Goal: Transaction & Acquisition: Purchase product/service

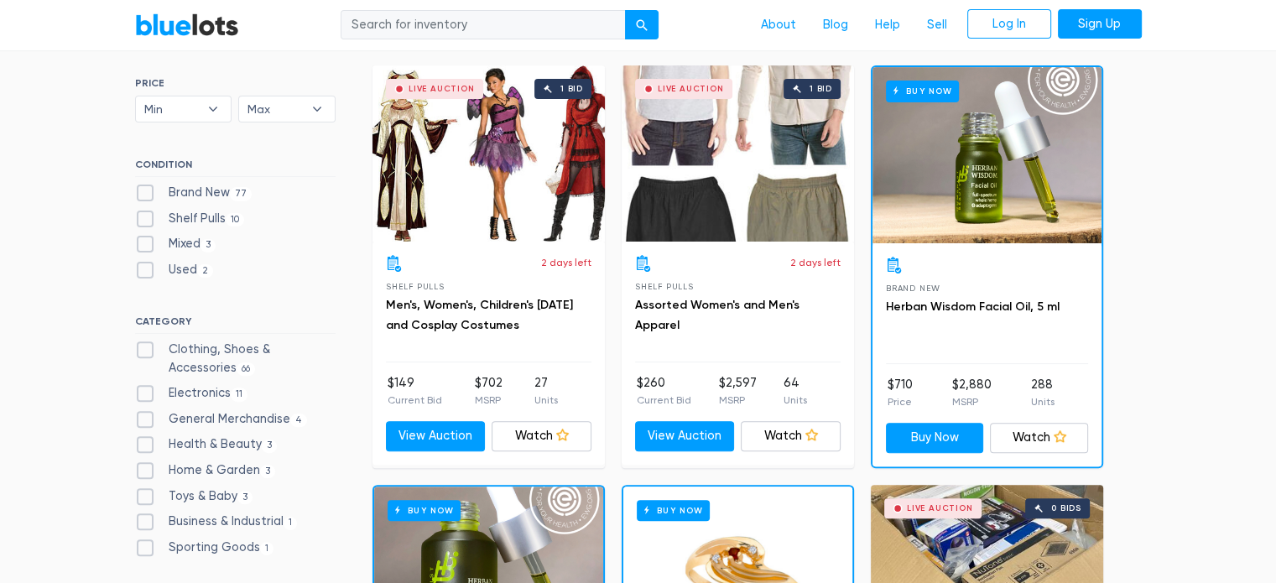
scroll to position [497, 0]
click at [142, 194] on label "Brand New 77" at bounding box center [193, 193] width 117 height 18
click at [142, 194] on New"] "Brand New 77" at bounding box center [140, 189] width 11 height 11
checkbox New"] "true"
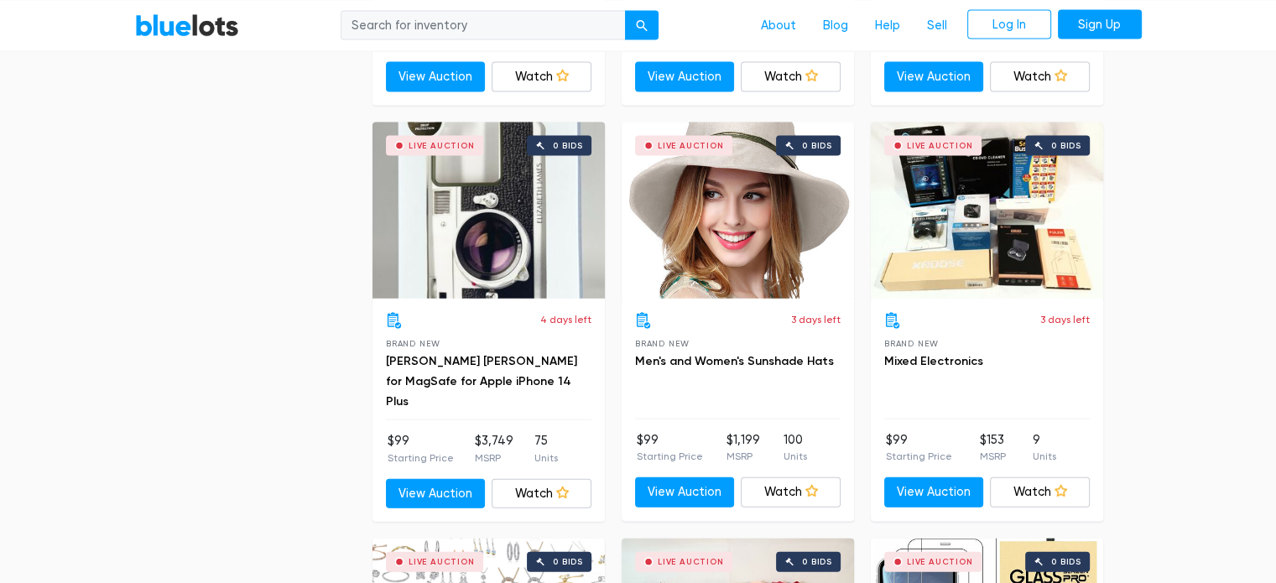
scroll to position [3774, 0]
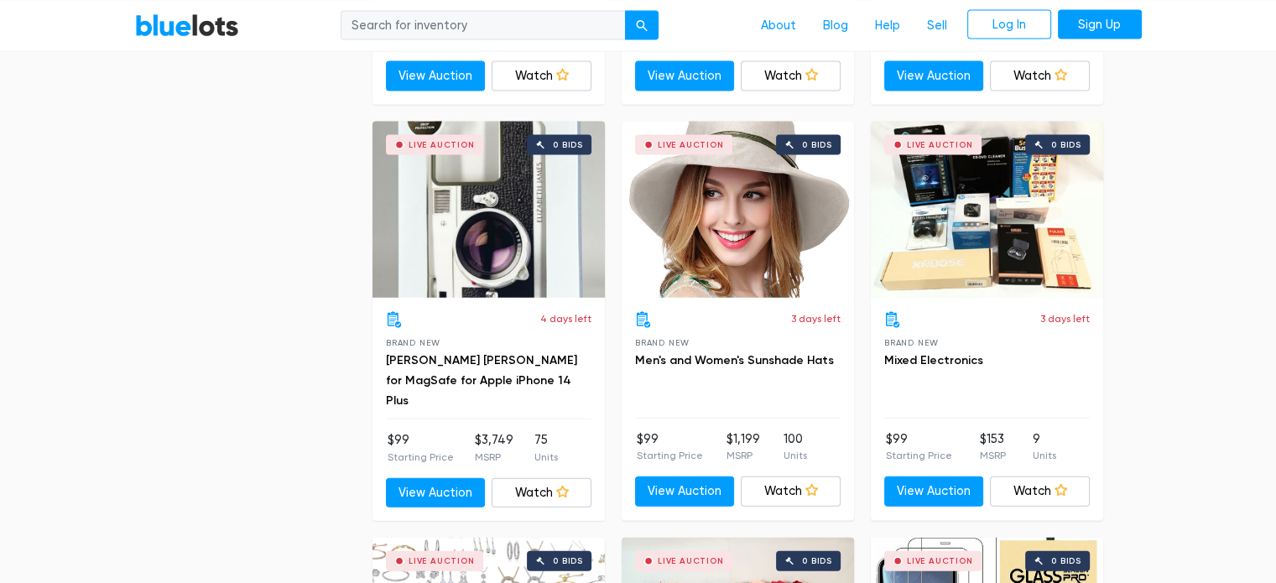
click at [651, 142] on div at bounding box center [649, 145] width 10 height 10
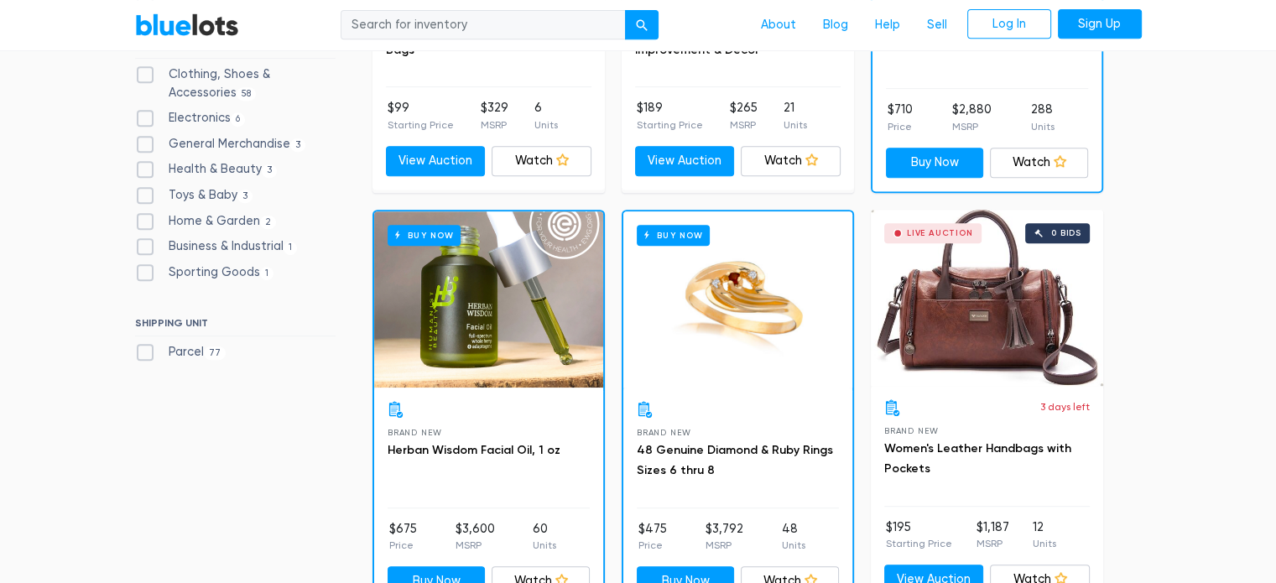
scroll to position [769, 0]
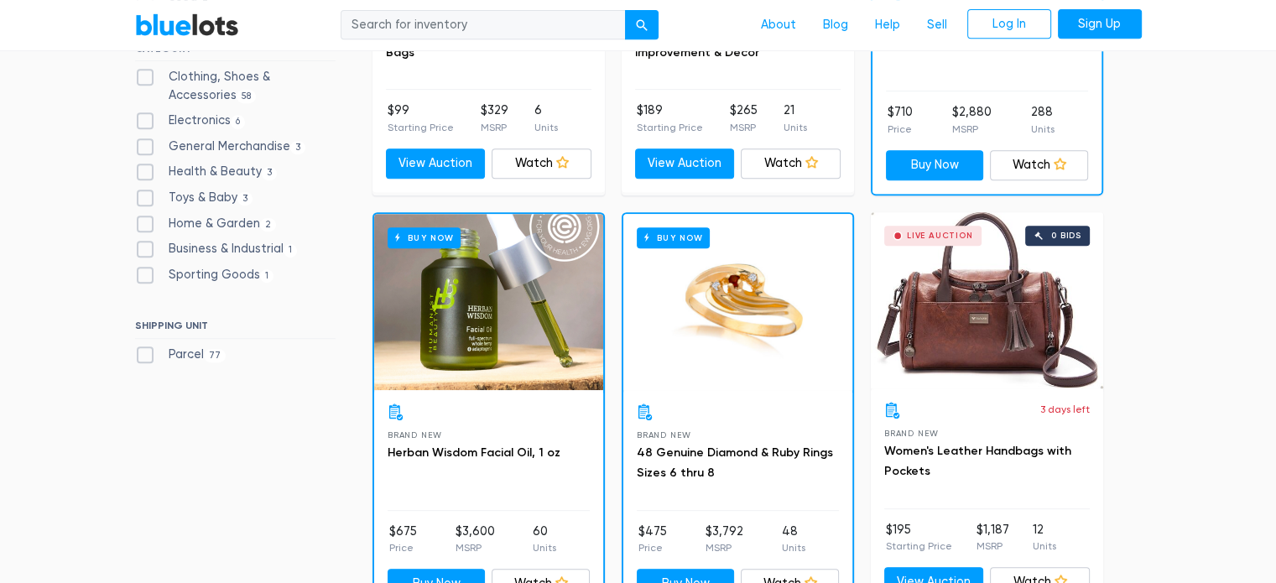
click at [939, 241] on div "Live Auction" at bounding box center [932, 236] width 97 height 20
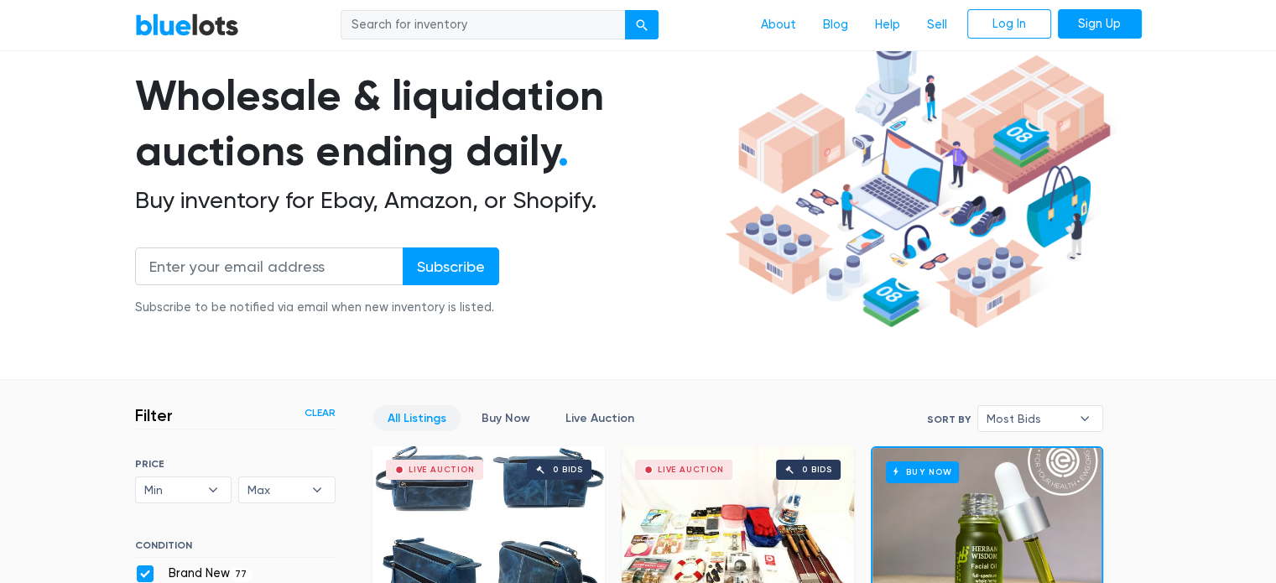
scroll to position [112, 0]
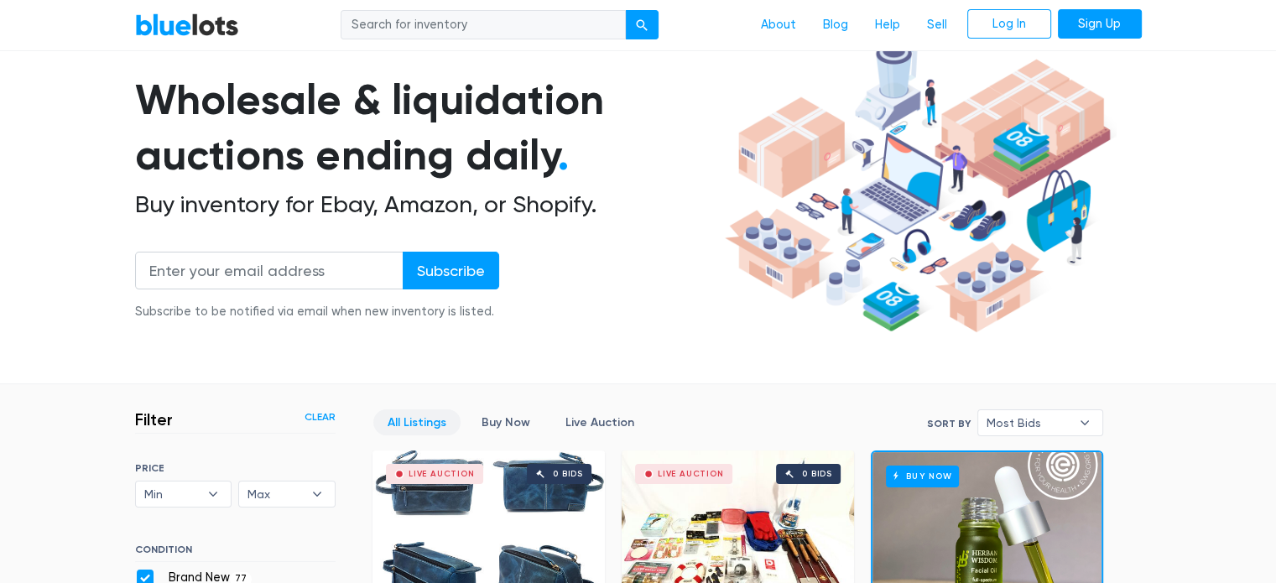
click at [531, 23] on input "search" at bounding box center [483, 25] width 285 height 30
type input "golf"
click at [625, 10] on button "submit" at bounding box center [642, 25] width 34 height 30
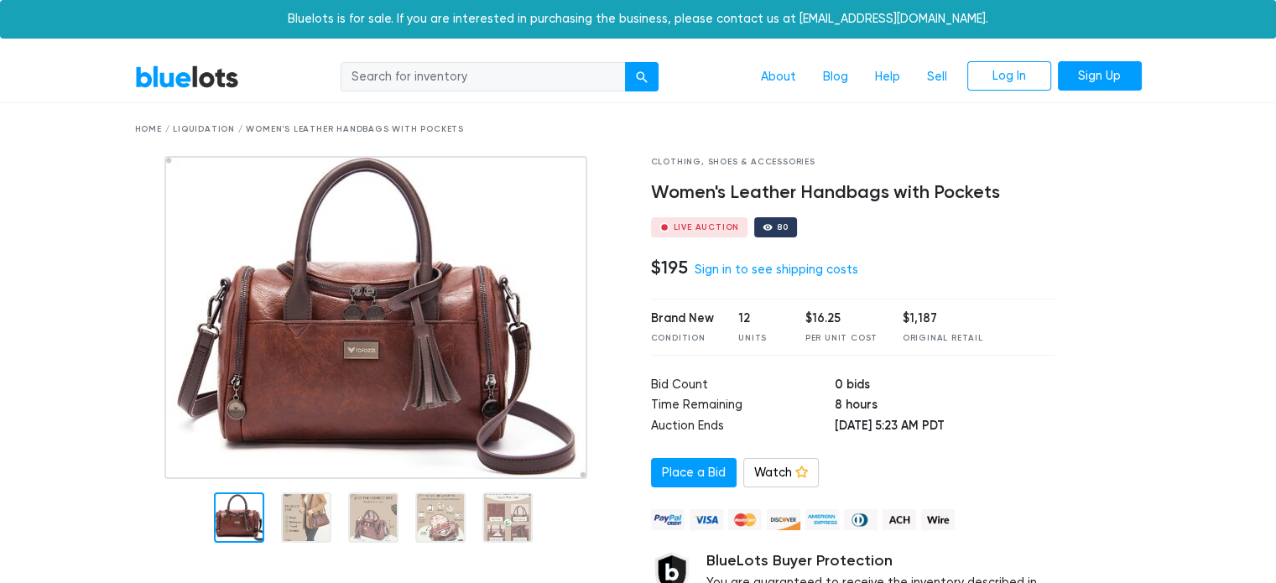
click at [352, 352] on img at bounding box center [375, 317] width 423 height 323
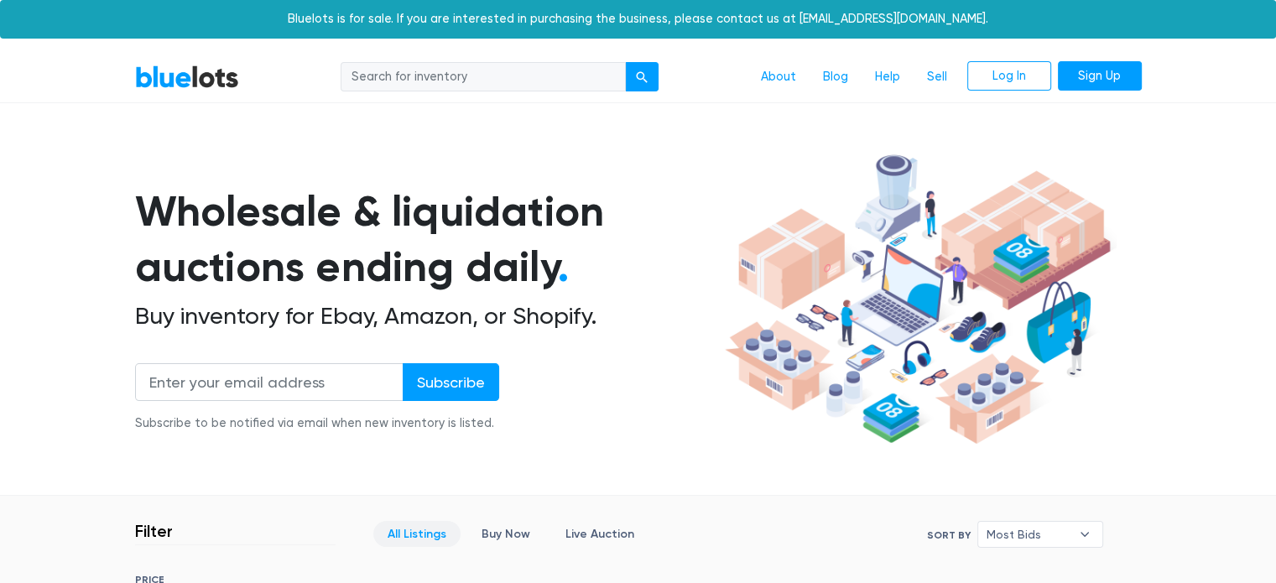
click at [472, 80] on input "search" at bounding box center [483, 77] width 285 height 30
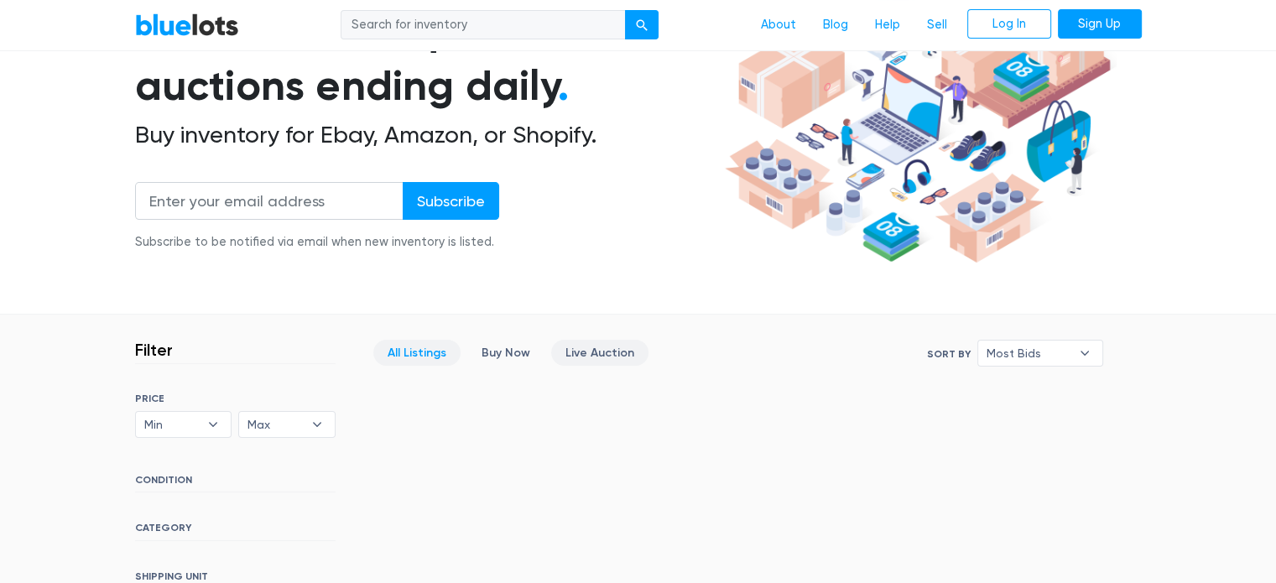
click at [601, 346] on link "Live Auction" at bounding box center [599, 353] width 97 height 26
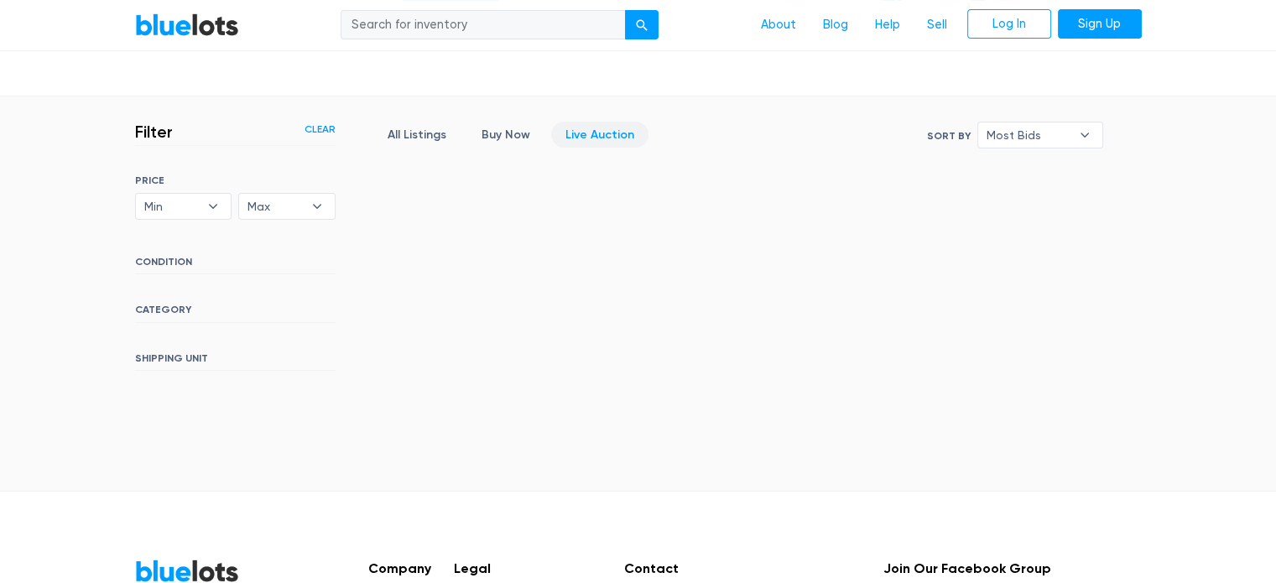
scroll to position [400, 0]
click at [1087, 135] on b "▾" at bounding box center [1084, 134] width 35 height 25
click at [1047, 197] on li "Ending Soonest" at bounding box center [1048, 194] width 131 height 27
select select "ending_soonest"
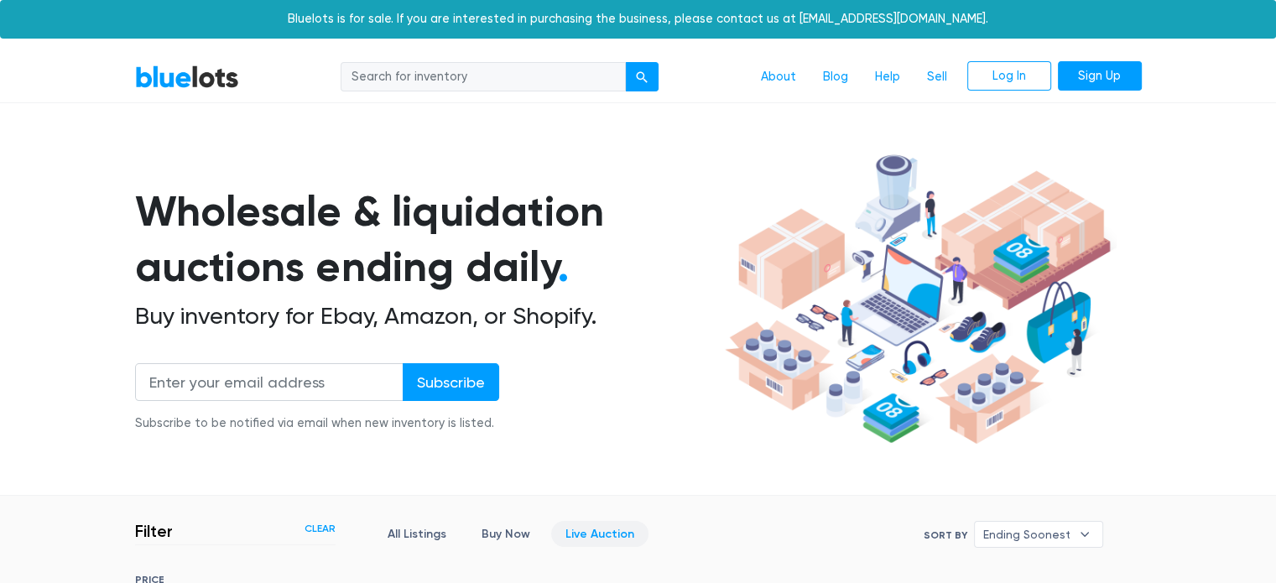
click at [373, 86] on input "search" at bounding box center [483, 77] width 285 height 30
click at [639, 72] on div "submit" at bounding box center [642, 77] width 12 height 12
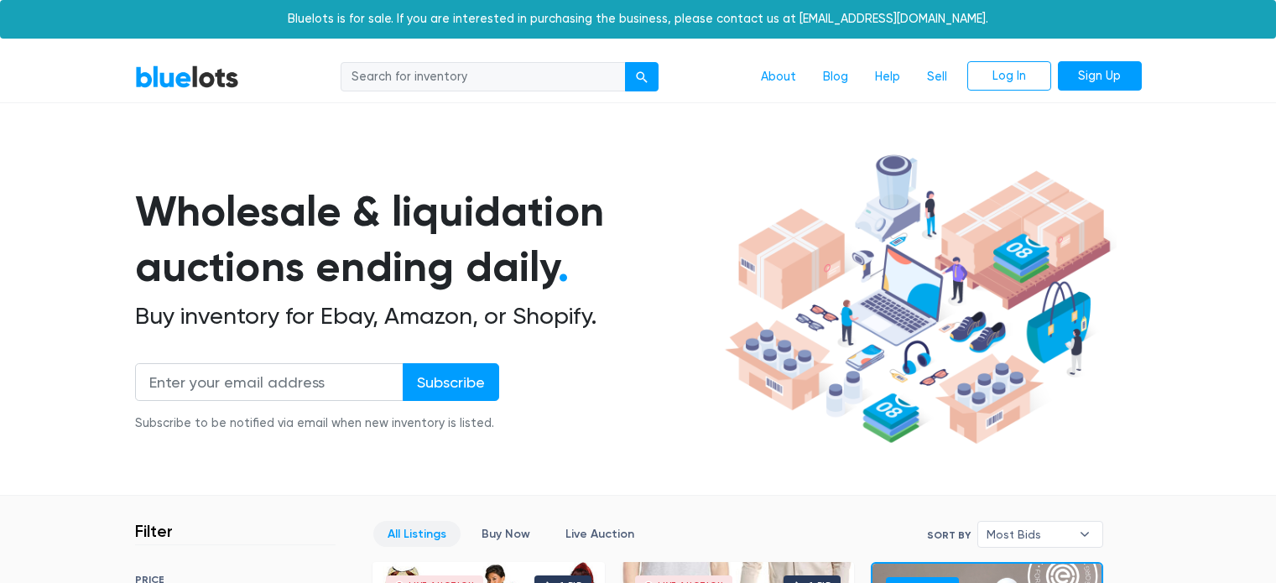
scroll to position [342, 0]
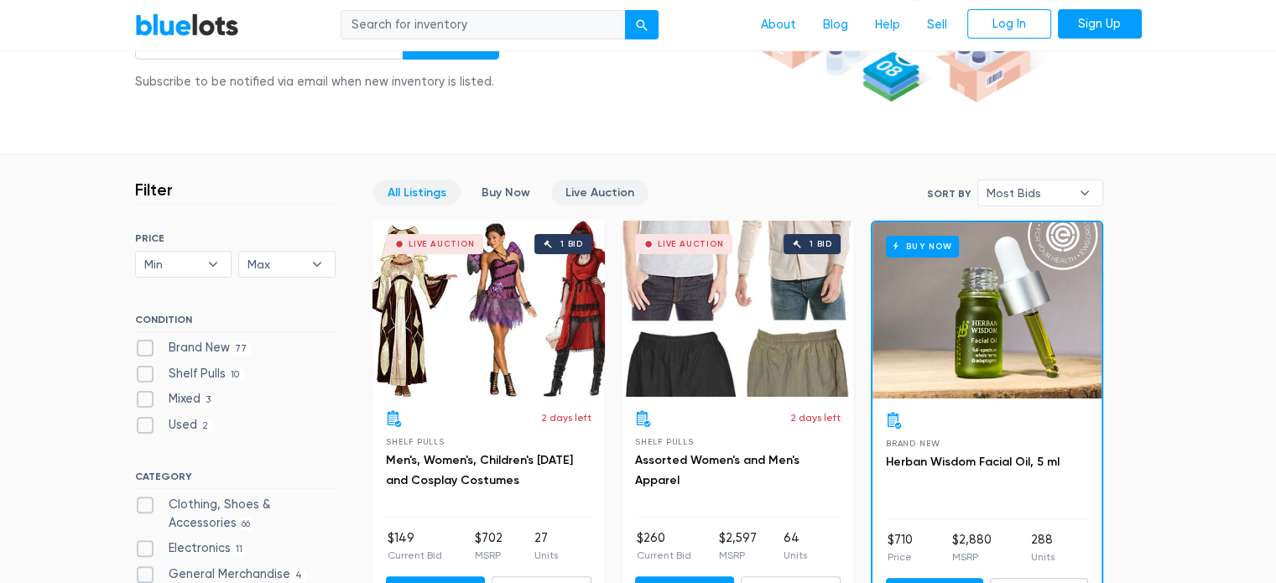
click at [597, 182] on link "Live Auction" at bounding box center [599, 193] width 97 height 26
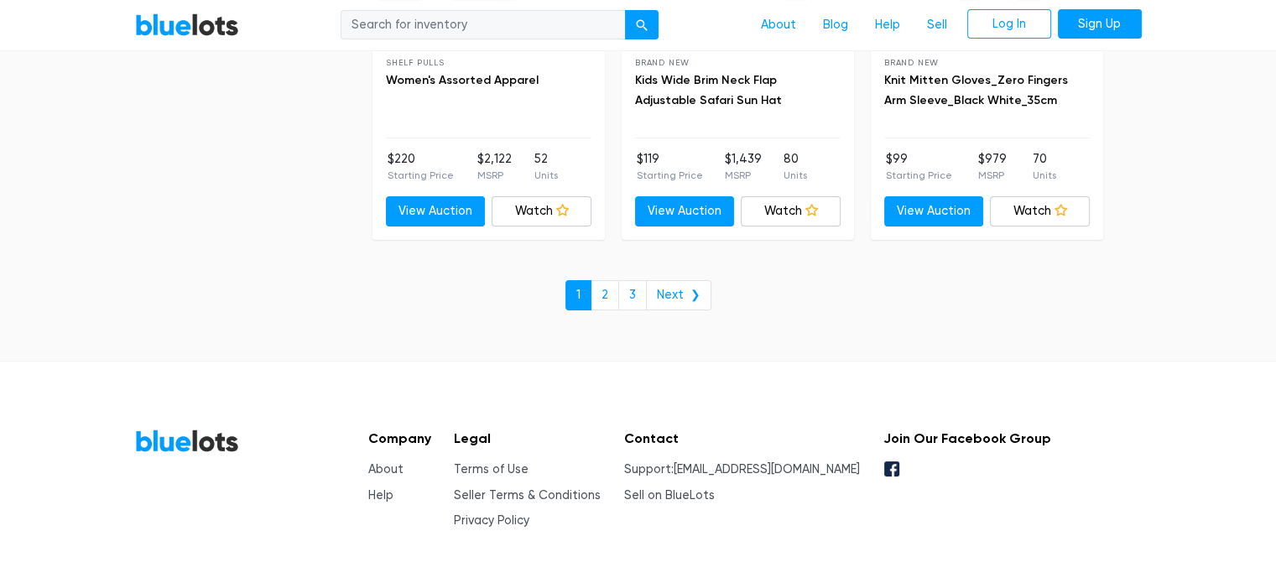
scroll to position [6547, 0]
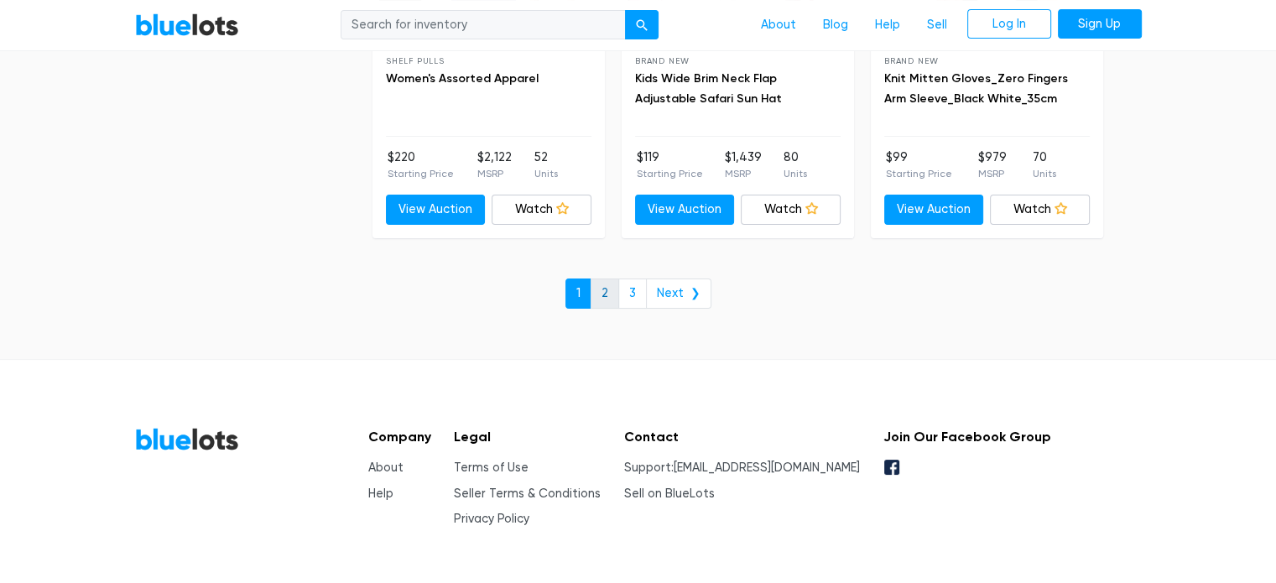
click at [600, 279] on link "2" at bounding box center [605, 294] width 29 height 30
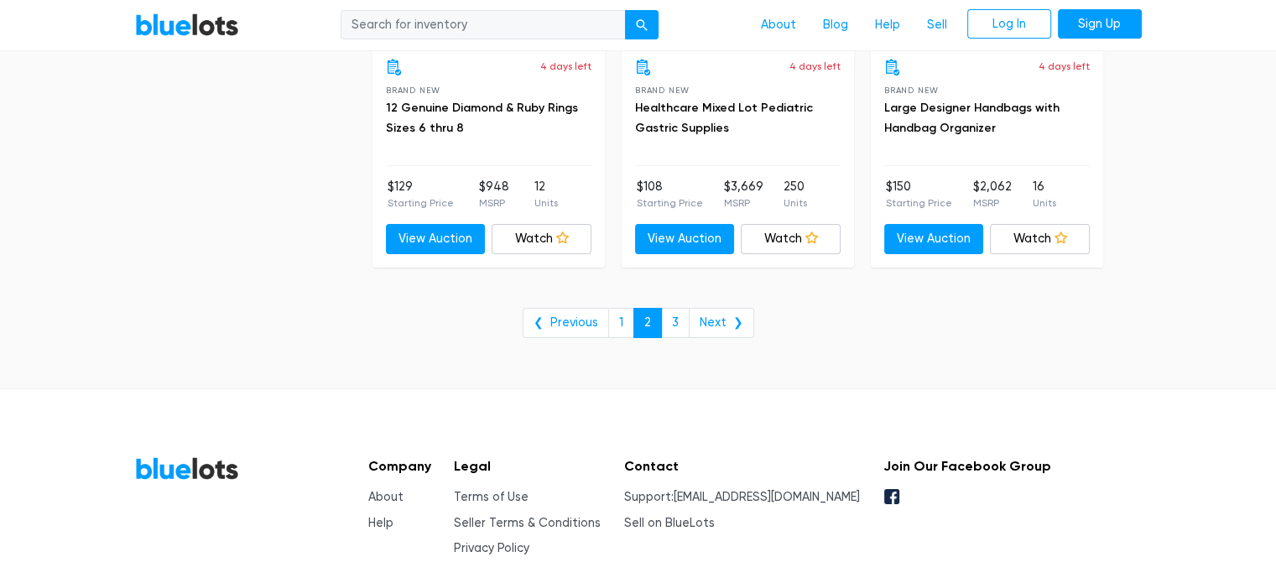
scroll to position [6122, 0]
click at [681, 317] on link "3" at bounding box center [675, 322] width 29 height 30
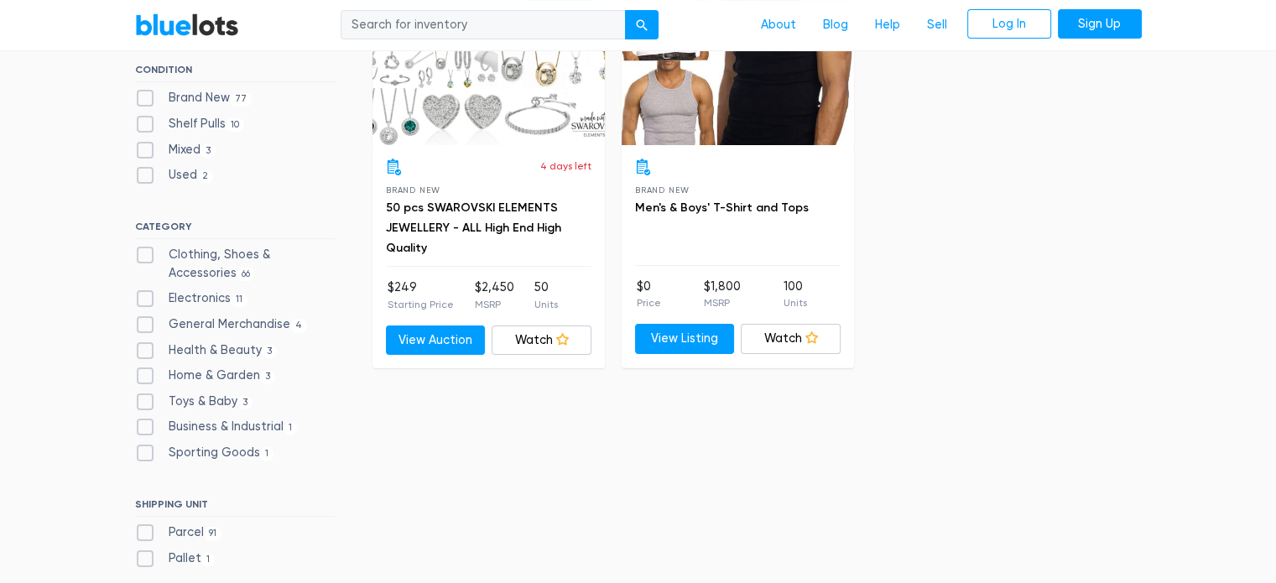
scroll to position [195, 0]
